Goal: Navigation & Orientation: Find specific page/section

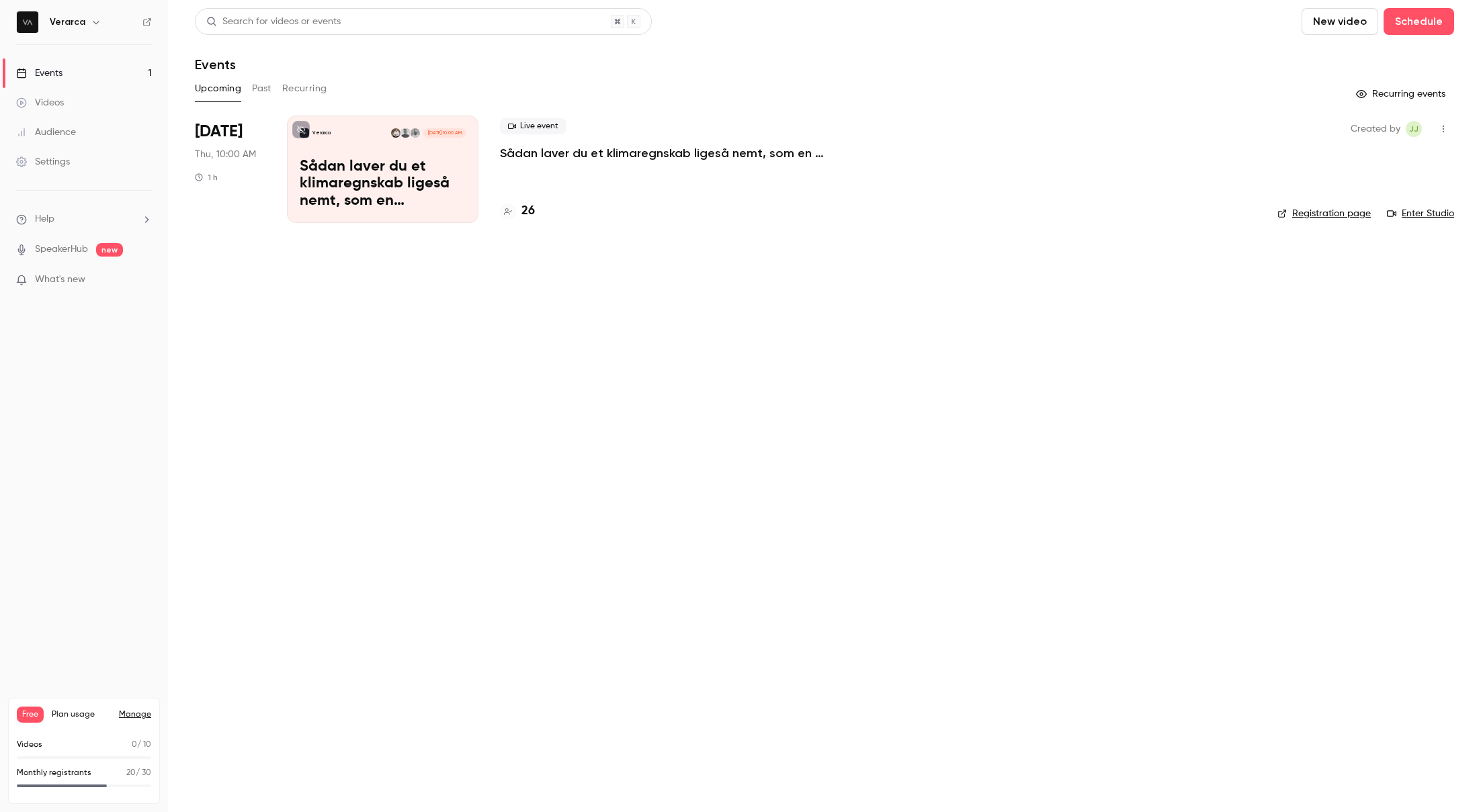
click at [232, 321] on main "Search for videos or events New video Schedule Events Upcoming Past Recurring R…" at bounding box center [824, 406] width 1313 height 812
